Goal: Register for event/course

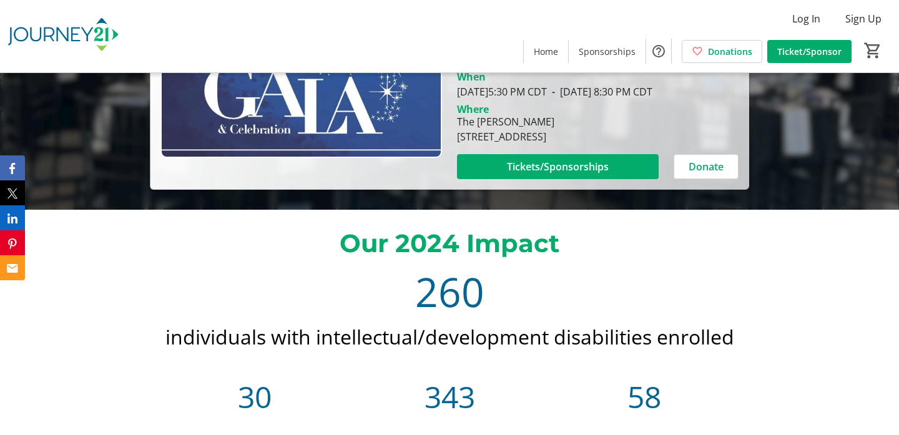
scroll to position [225, 0]
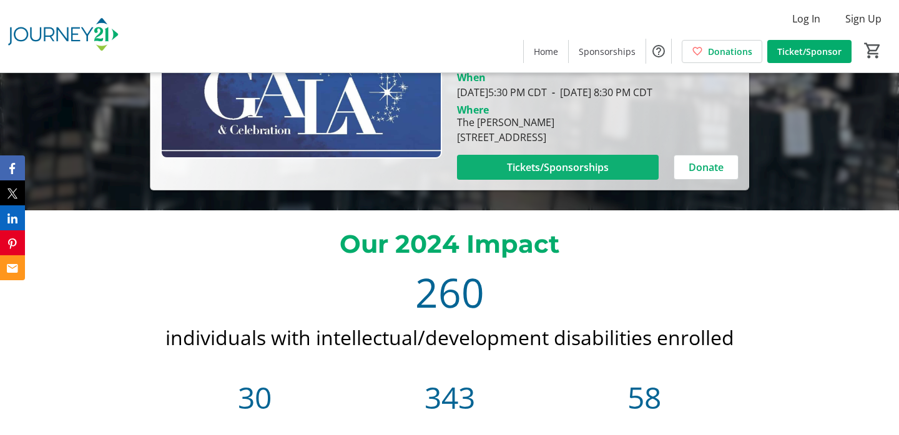
click at [584, 169] on span "Tickets/Sponsorships" at bounding box center [558, 167] width 102 height 15
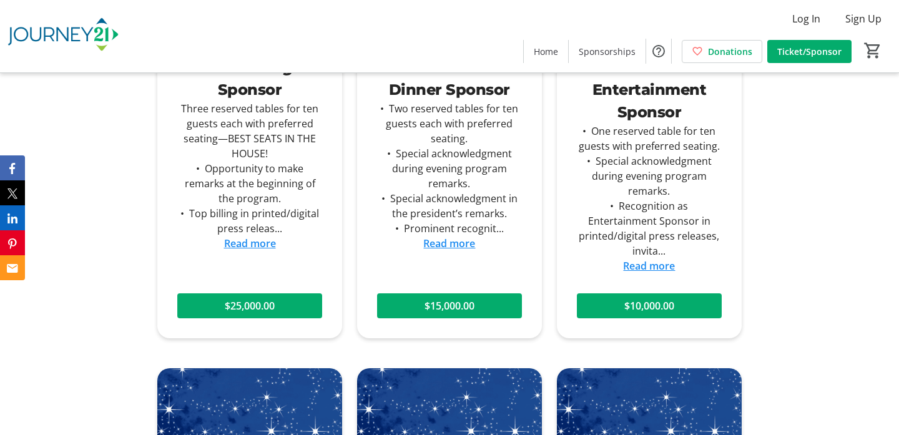
scroll to position [2189, 0]
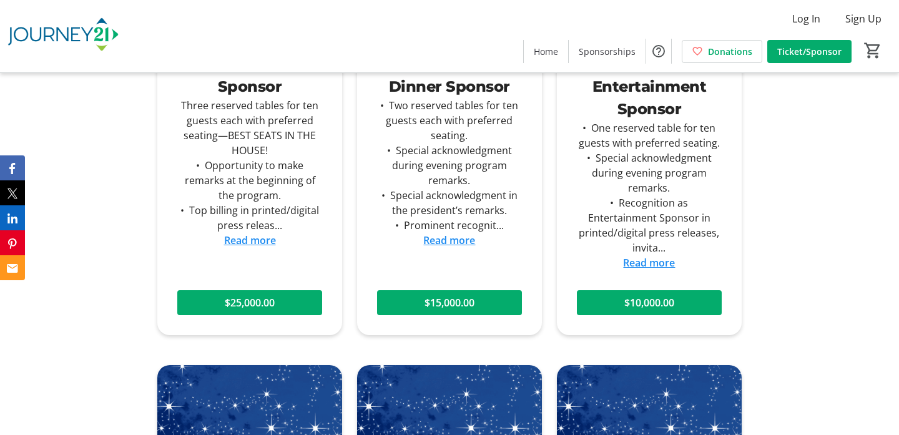
click at [265, 239] on link "Read more" at bounding box center [250, 241] width 52 height 14
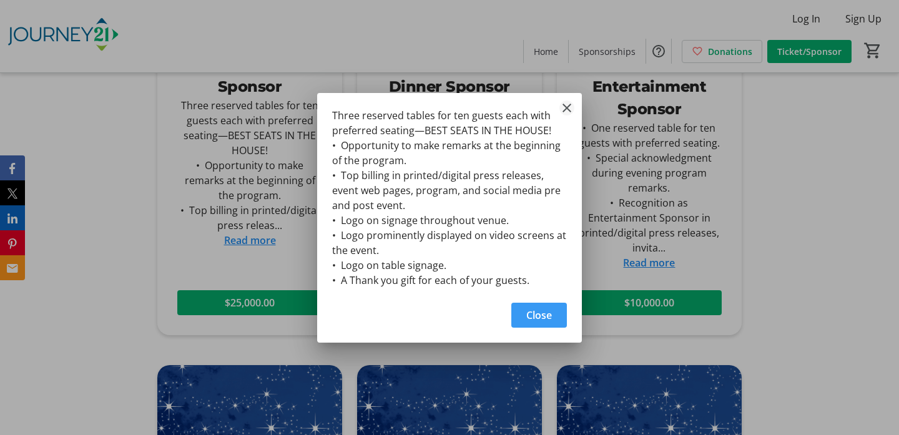
click at [564, 108] on mat-icon "Close" at bounding box center [566, 108] width 15 height 15
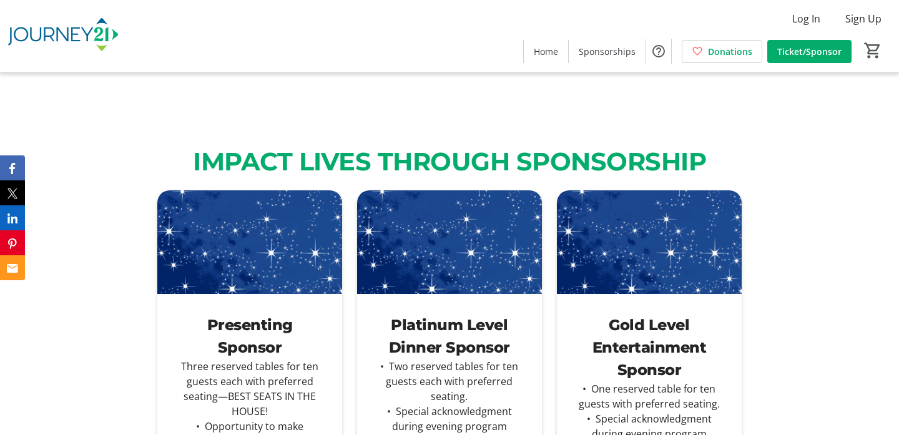
scroll to position [1299, 0]
